Goal: Navigation & Orientation: Find specific page/section

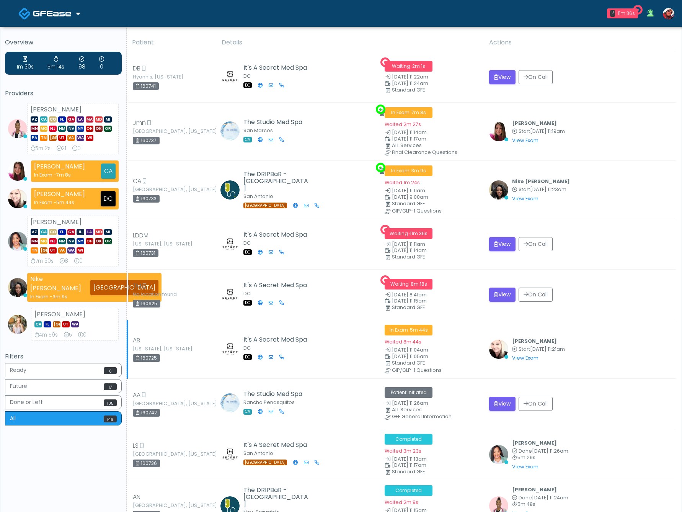
click at [630, 347] on div "Cynthia Petersen Start Aug 21, 11:21am View Exam | Unreview" at bounding box center [580, 349] width 182 height 26
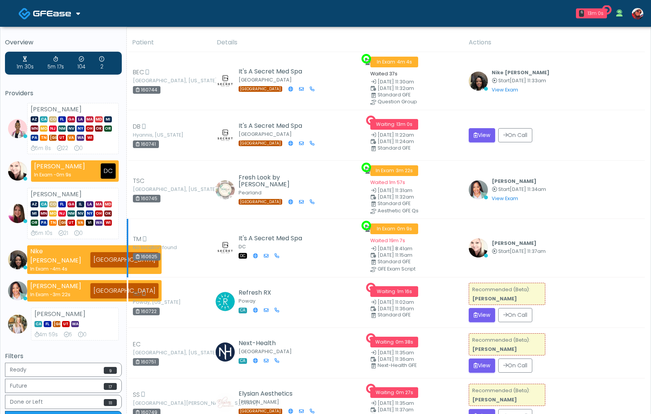
drag, startPoint x: 404, startPoint y: 242, endPoint x: 376, endPoint y: 245, distance: 28.0
click at [368, 241] on td "In Exam · 0m 9s Waited 19m 7s Aug 21, 8:41am Aug 21, 11:15am Standard GFE GFE E…" at bounding box center [415, 248] width 98 height 58
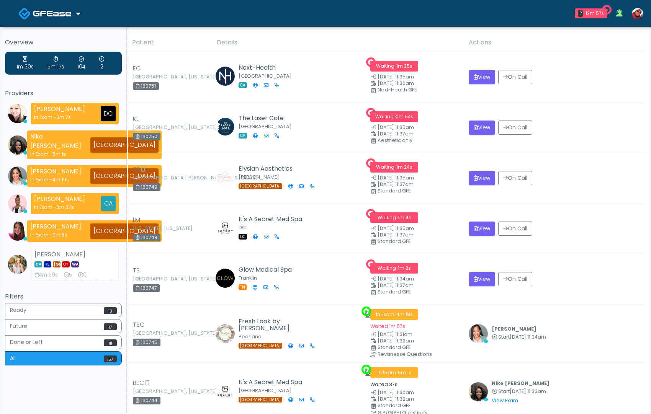
click at [72, 14] on span at bounding box center [53, 13] width 40 height 11
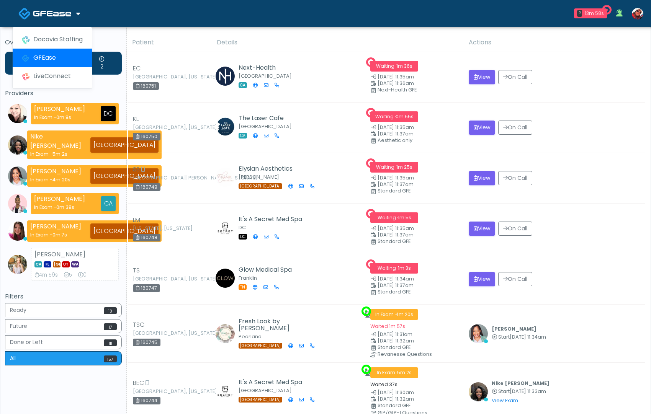
click at [73, 13] on link at bounding box center [49, 13] width 62 height 25
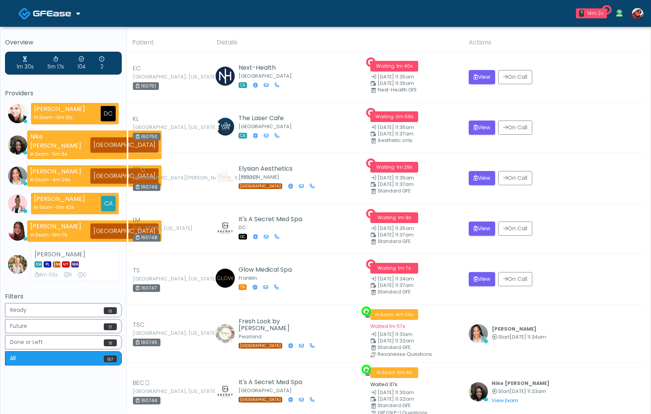
click at [75, 15] on link at bounding box center [49, 13] width 62 height 25
click at [58, 39] on link "Docovia Staffing" at bounding box center [52, 39] width 79 height 18
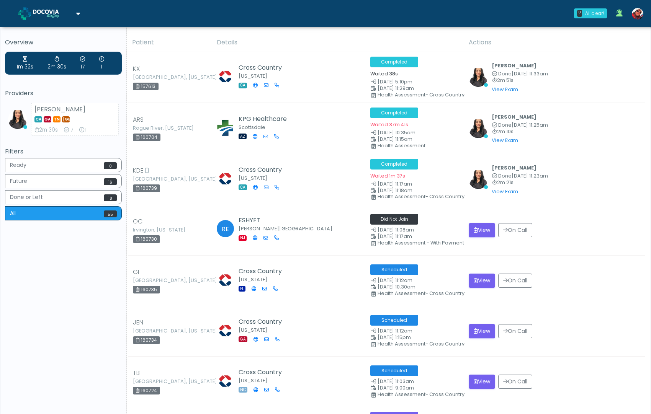
click at [77, 15] on icon at bounding box center [78, 13] width 4 height 6
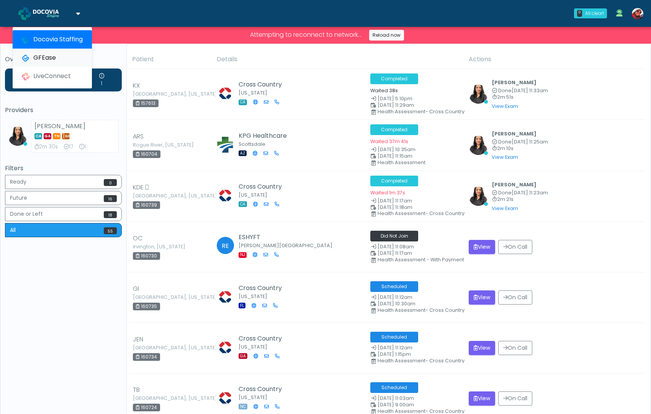
click at [63, 55] on link "GFEase" at bounding box center [52, 58] width 79 height 18
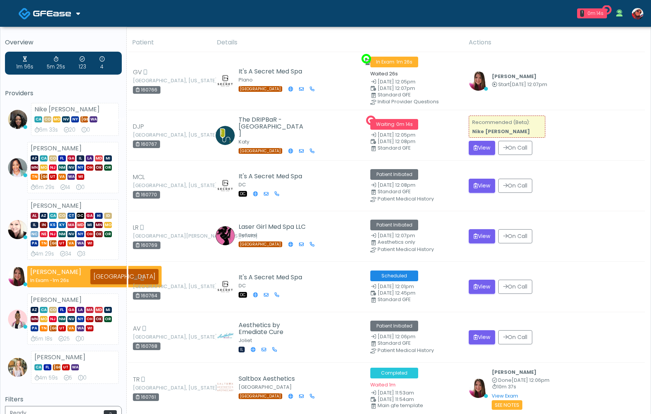
click at [53, 11] on img at bounding box center [52, 14] width 38 height 8
click at [56, 33] on link "Docovia Staffing" at bounding box center [52, 39] width 79 height 18
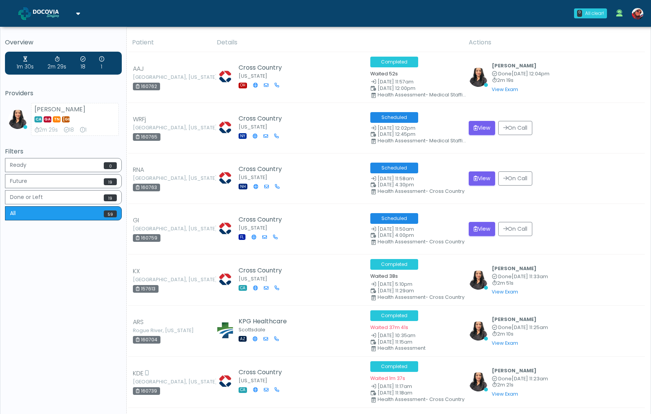
click at [76, 22] on link at bounding box center [49, 13] width 62 height 25
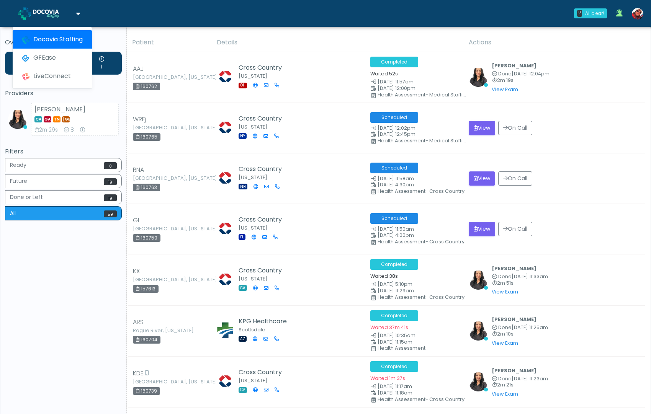
click at [74, 15] on link at bounding box center [49, 13] width 62 height 25
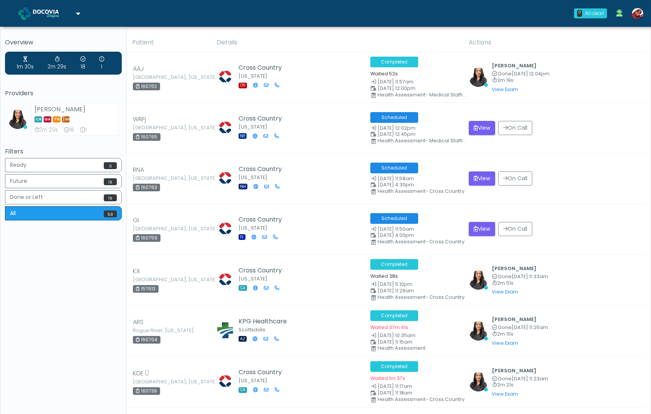
click at [70, 16] on img at bounding box center [52, 14] width 38 height 8
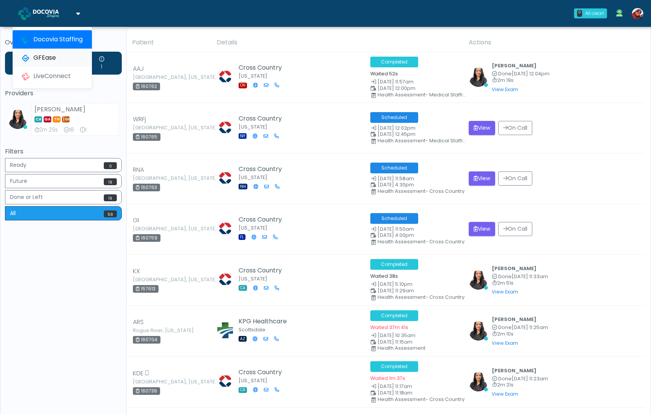
click at [55, 57] on link "GFEase" at bounding box center [52, 58] width 79 height 18
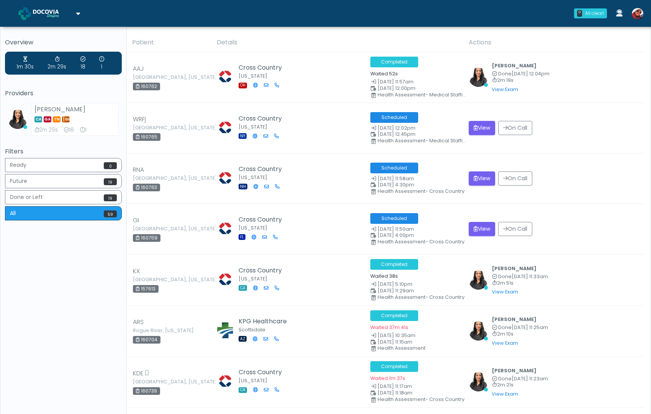
click at [60, 8] on span at bounding box center [53, 13] width 40 height 11
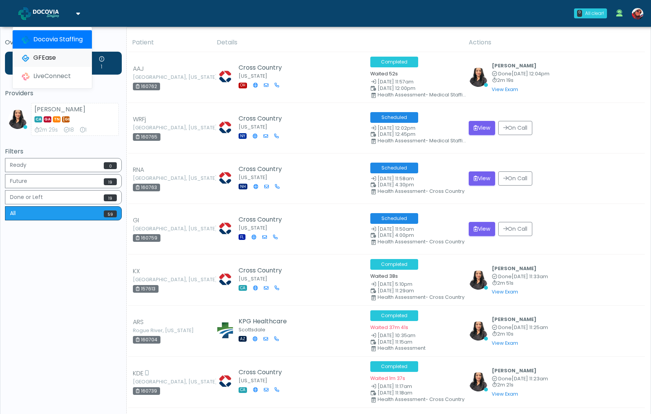
click at [60, 54] on link "GFEase" at bounding box center [52, 58] width 79 height 18
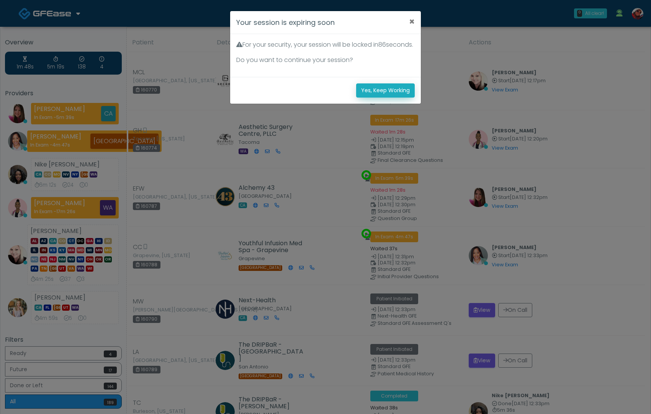
click at [379, 98] on button "Yes, Keep Working" at bounding box center [385, 90] width 59 height 14
